Goal: Transaction & Acquisition: Purchase product/service

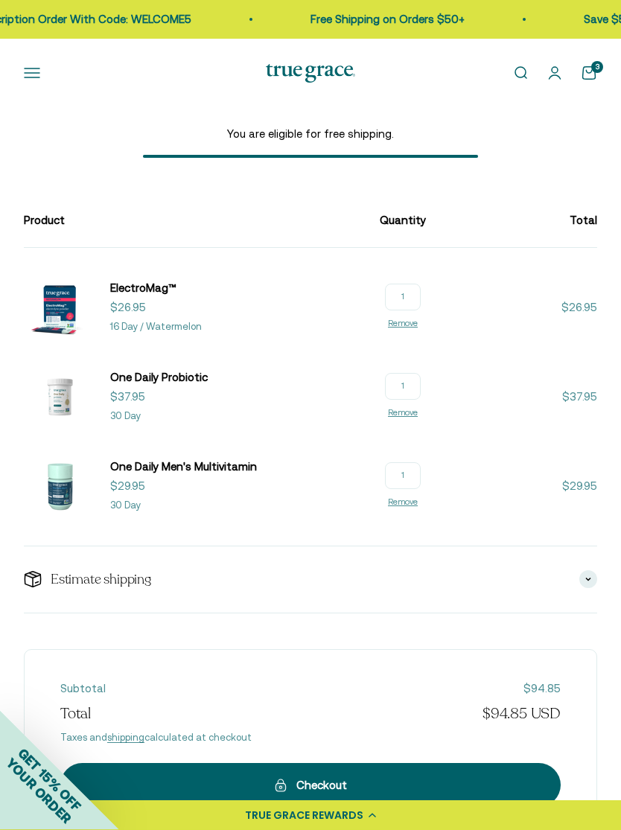
scroll to position [69, 0]
click at [168, 458] on link "One Daily Men's Multivitamin" at bounding box center [183, 467] width 147 height 18
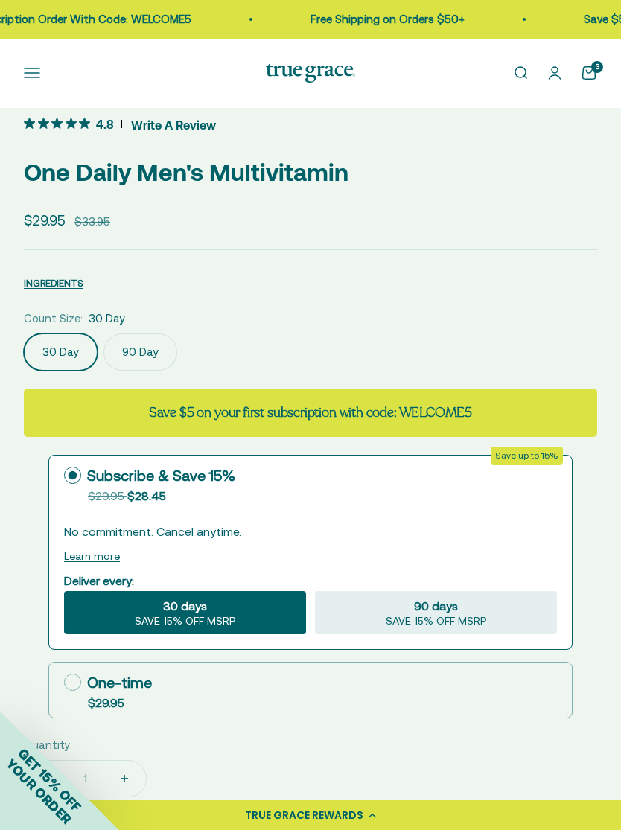
scroll to position [618, 0]
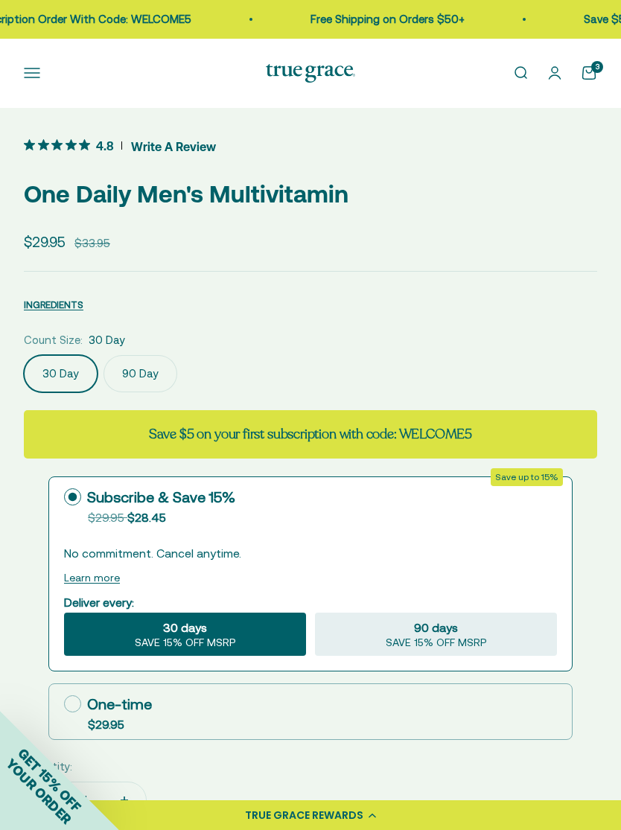
click at [593, 72] on div "3" at bounding box center [597, 67] width 12 height 12
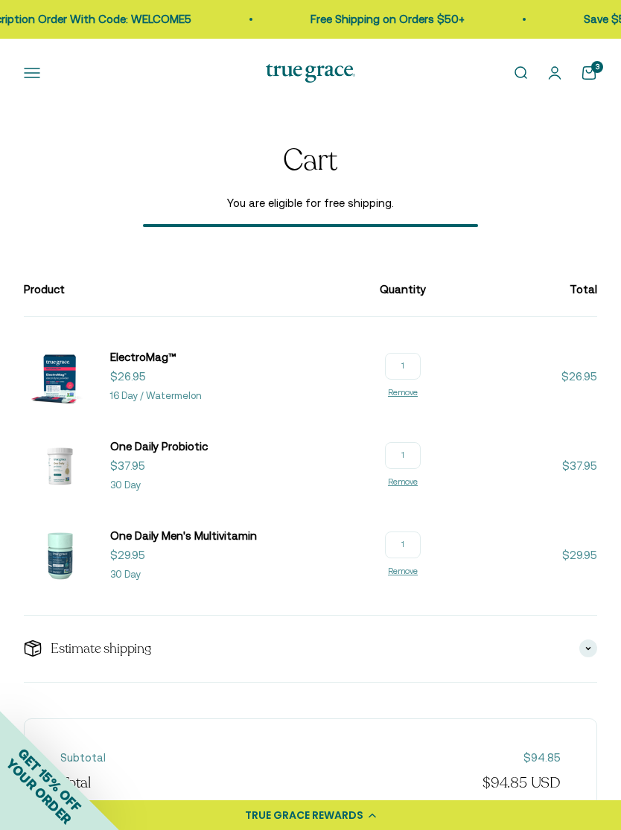
click at [142, 452] on span "One Daily Probiotic" at bounding box center [159, 446] width 98 height 13
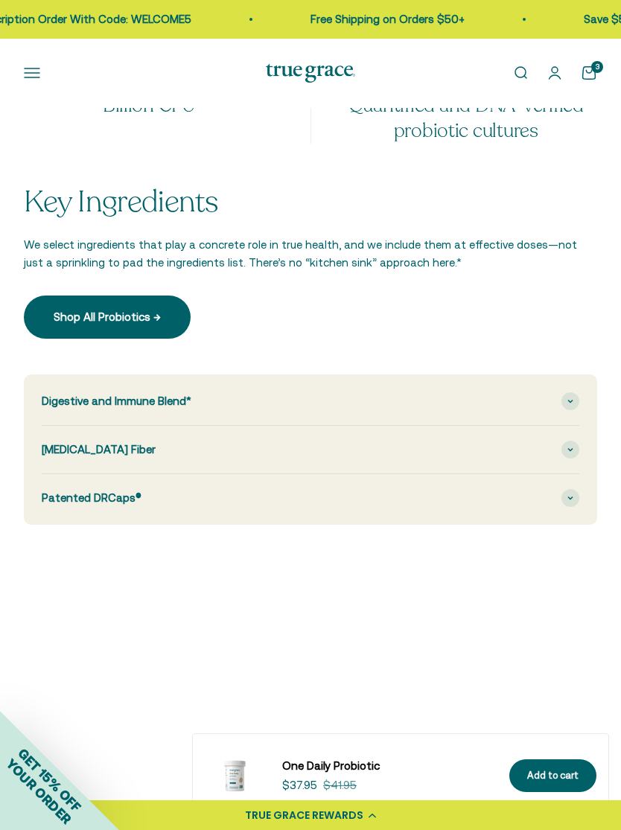
scroll to position [1903, 0]
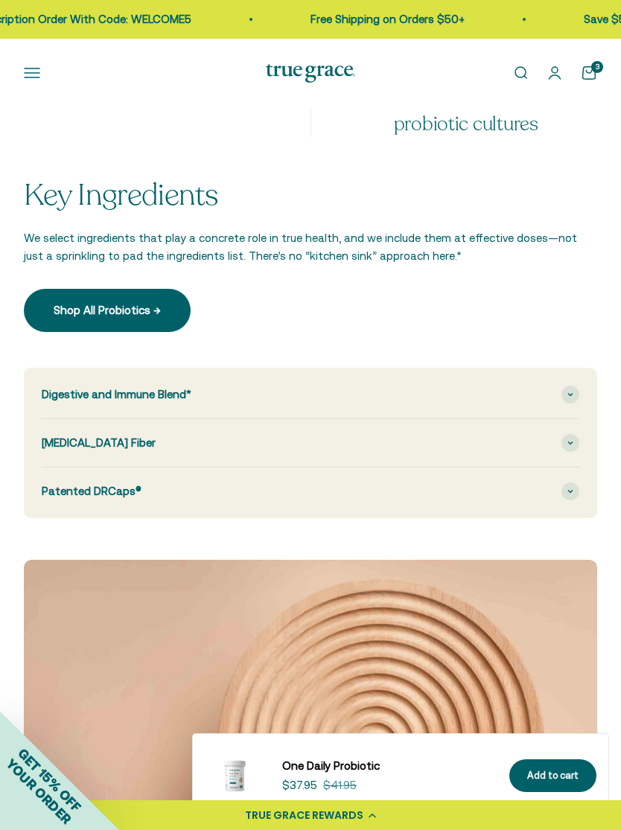
click at [505, 381] on div "Digestive and Immune Blend*" at bounding box center [311, 395] width 538 height 48
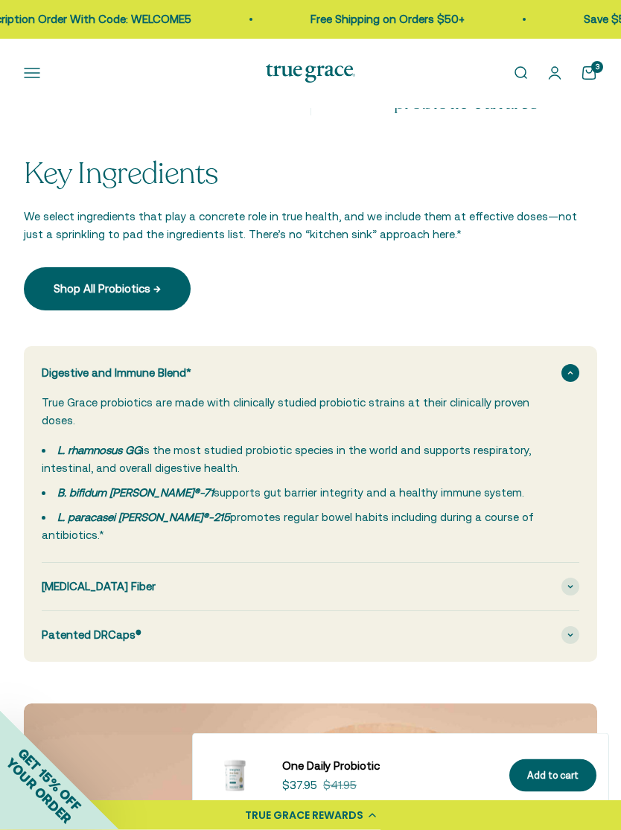
scroll to position [1975, 0]
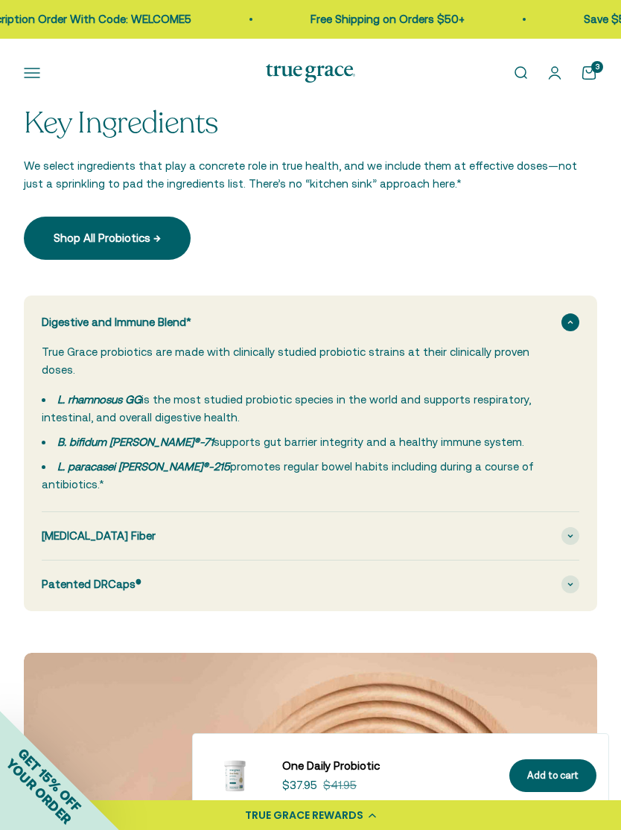
click at [462, 512] on div "Prebiotic Fiber" at bounding box center [311, 536] width 538 height 48
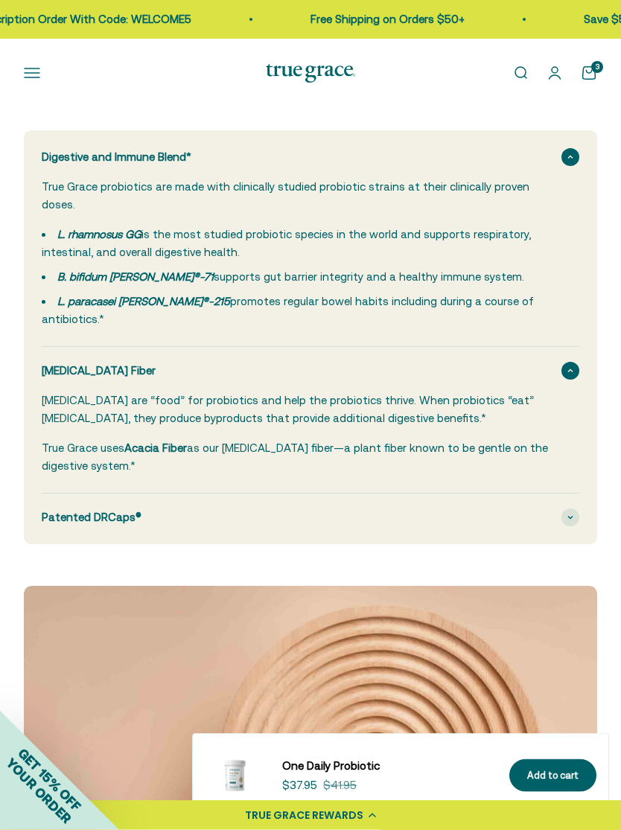
scroll to position [2141, 0]
click at [471, 494] on div "Patented DRCaps®" at bounding box center [311, 518] width 538 height 48
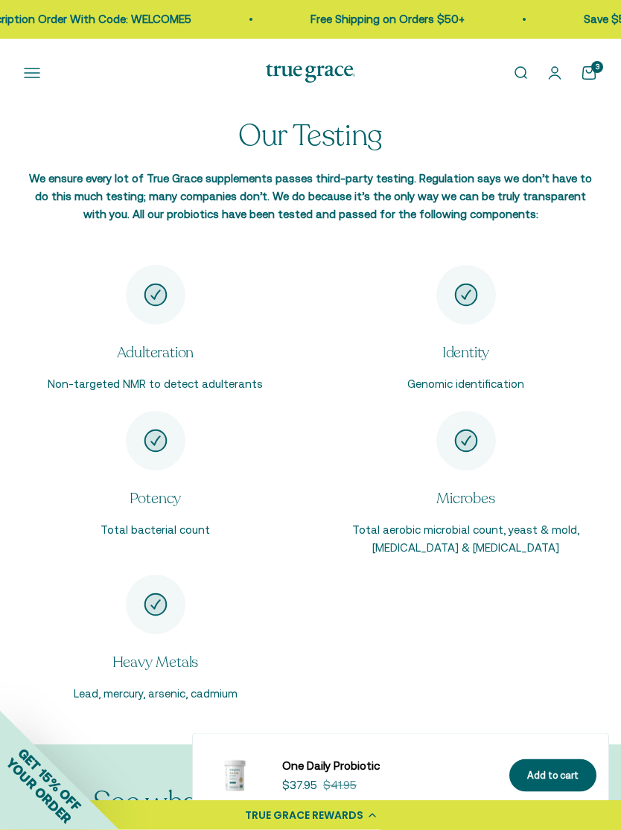
scroll to position [3731, 0]
